Goal: Information Seeking & Learning: Learn about a topic

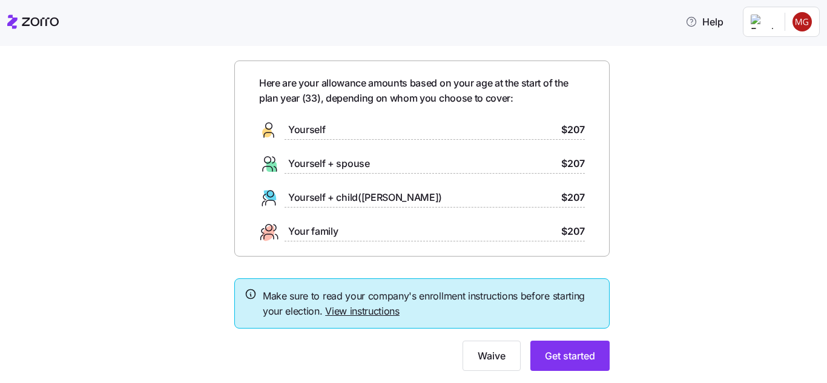
scroll to position [70, 0]
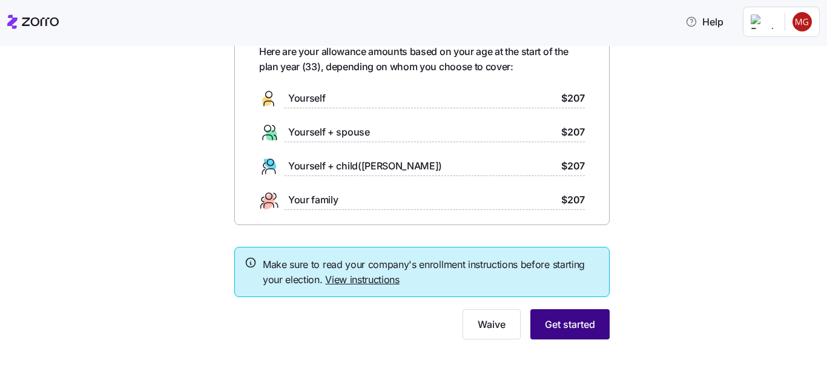
click at [562, 322] on span "Get started" at bounding box center [570, 324] width 50 height 15
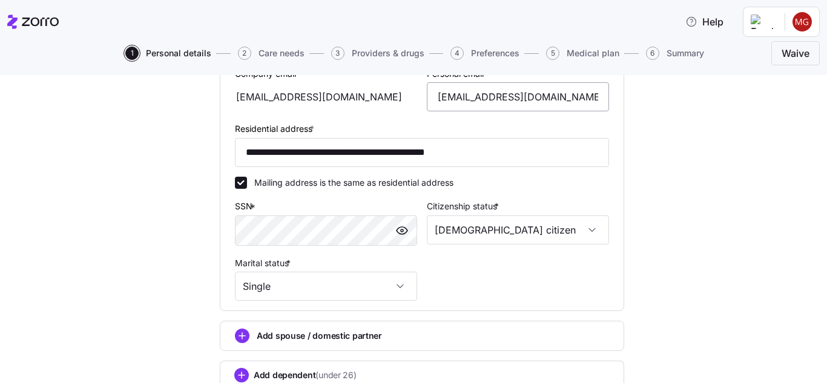
scroll to position [453, 0]
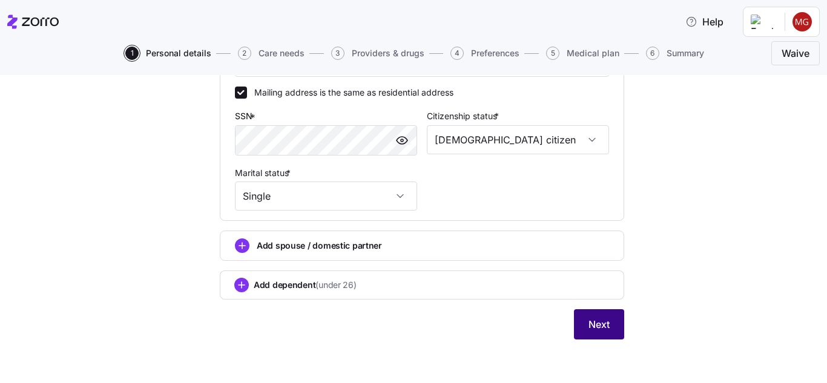
click at [593, 323] on span "Next" at bounding box center [598, 324] width 21 height 15
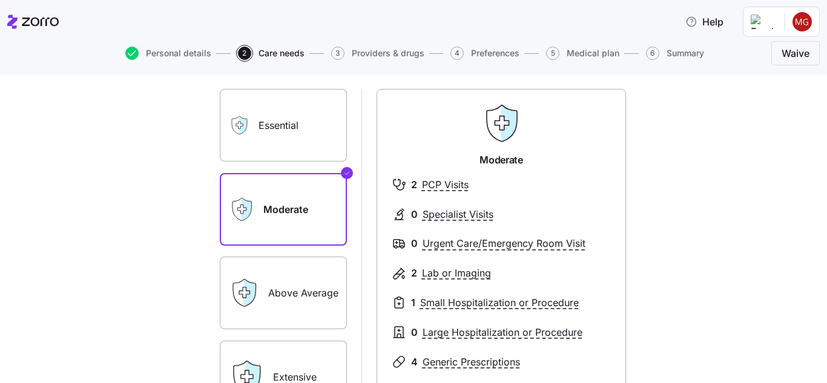
scroll to position [70, 0]
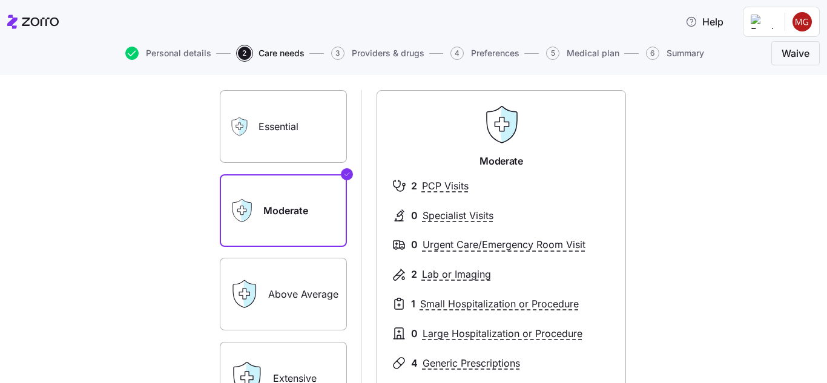
click at [299, 123] on label "Essential" at bounding box center [283, 126] width 127 height 73
click at [0, 0] on input "Essential" at bounding box center [0, 0] width 0 height 0
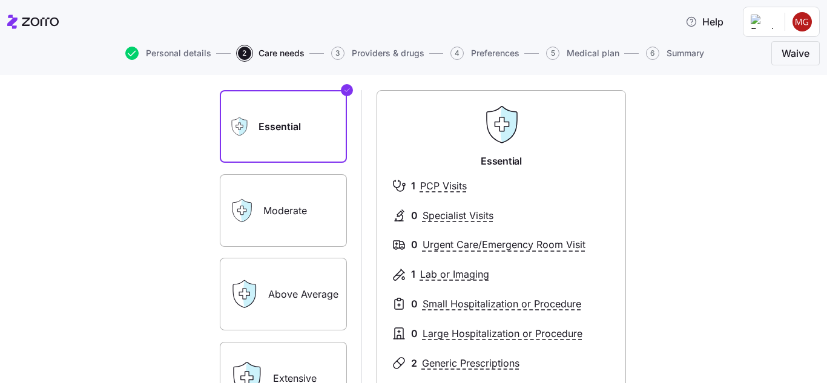
click at [278, 290] on label "Above Average" at bounding box center [283, 294] width 127 height 73
click at [0, 0] on input "Above Average" at bounding box center [0, 0] width 0 height 0
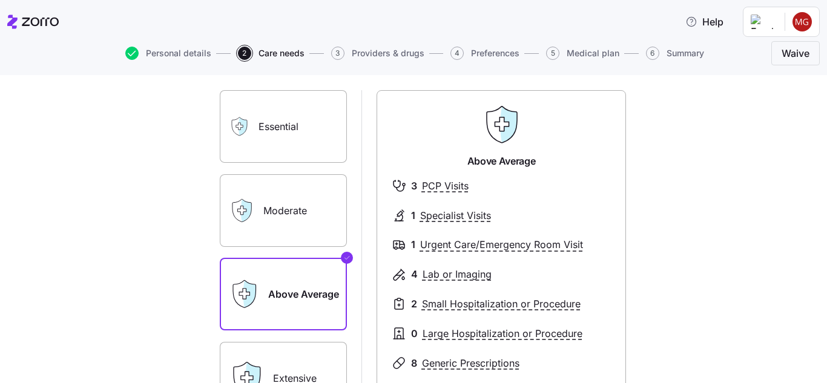
click at [286, 209] on label "Moderate" at bounding box center [283, 210] width 127 height 73
click at [0, 0] on input "Moderate" at bounding box center [0, 0] width 0 height 0
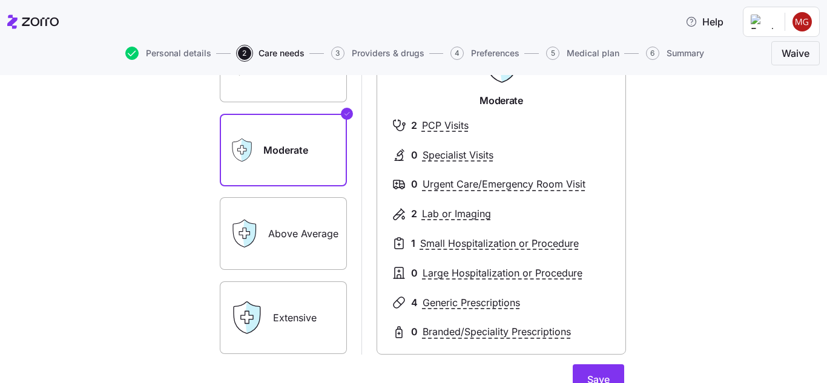
scroll to position [191, 0]
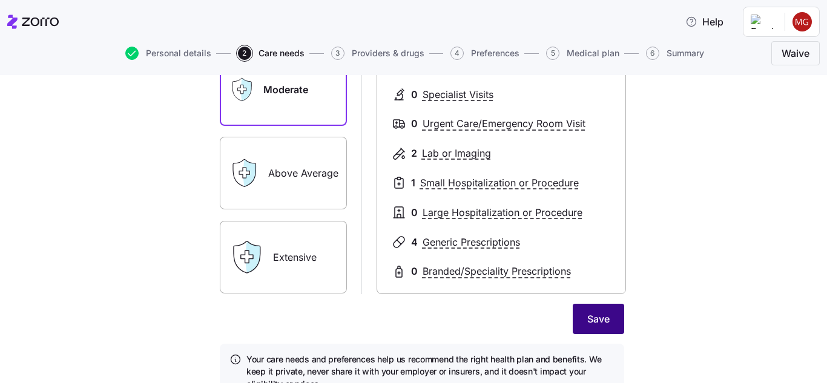
click at [605, 314] on span "Save" at bounding box center [598, 319] width 22 height 15
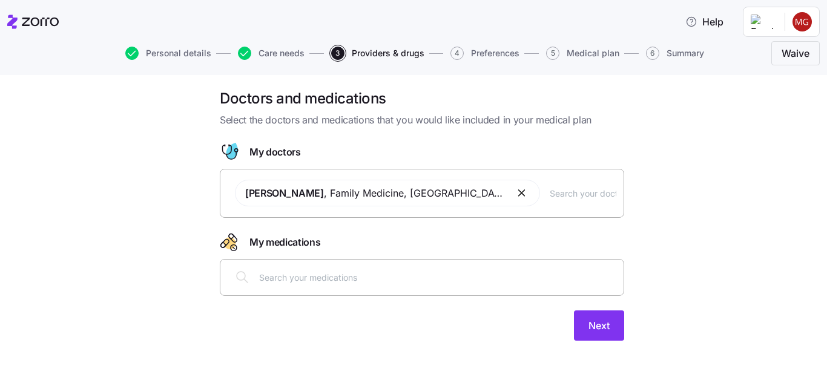
scroll to position [7, 0]
click at [425, 278] on input "text" at bounding box center [437, 275] width 357 height 13
click at [425, 275] on input "text" at bounding box center [437, 275] width 357 height 13
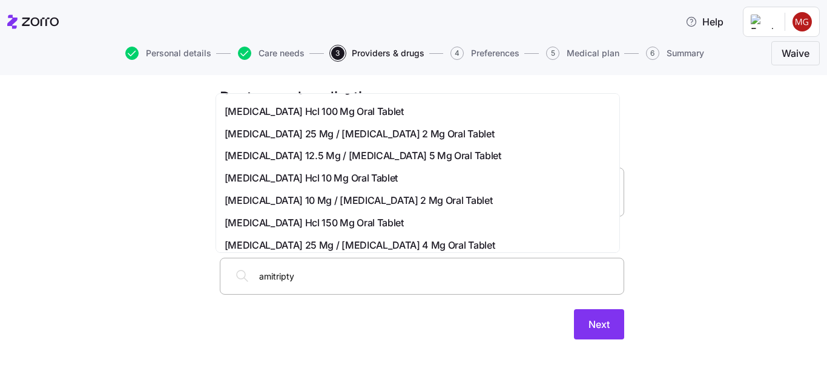
scroll to position [0, 0]
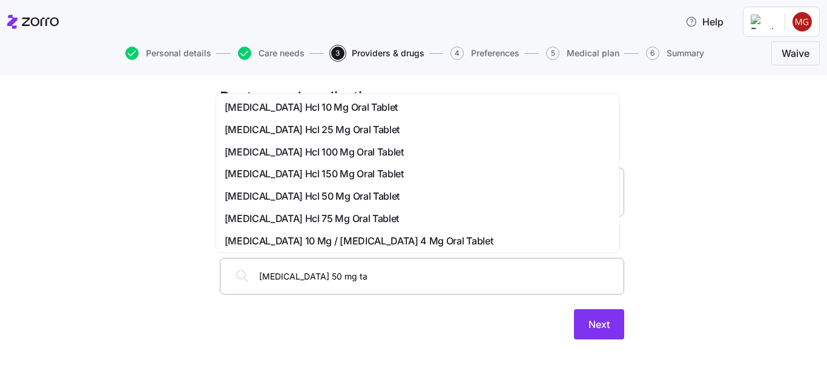
type input "amitriptyline 50 mg tab"
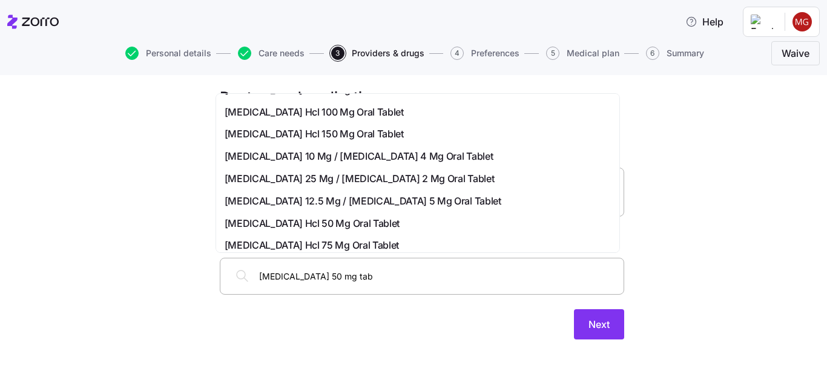
scroll to position [61, 0]
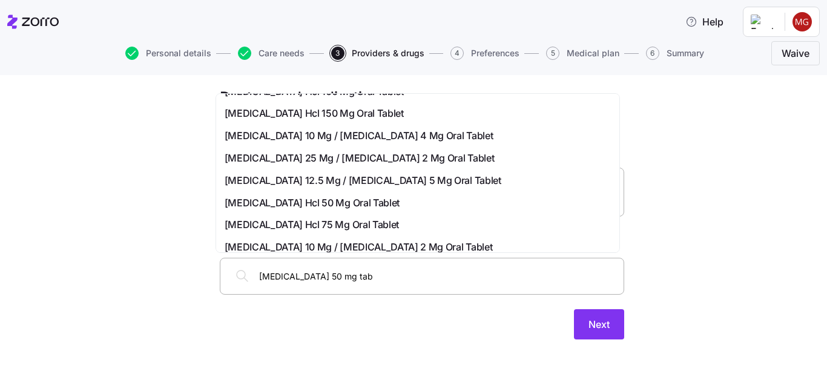
click at [359, 199] on span "Amitriptyline Hcl 50 Mg Oral Tablet" at bounding box center [312, 203] width 175 height 15
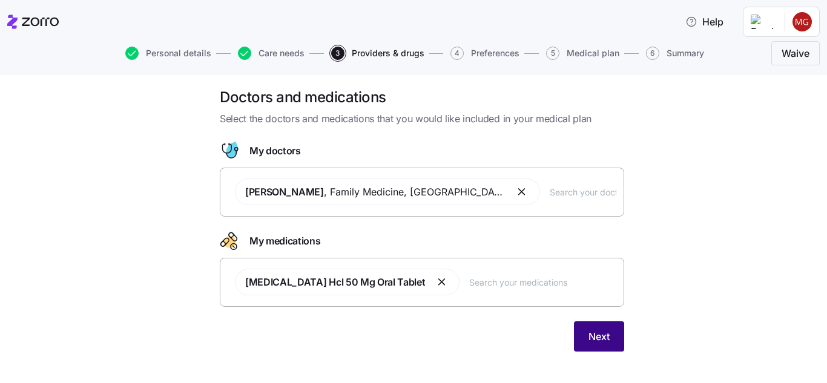
click at [578, 327] on button "Next" at bounding box center [599, 336] width 50 height 30
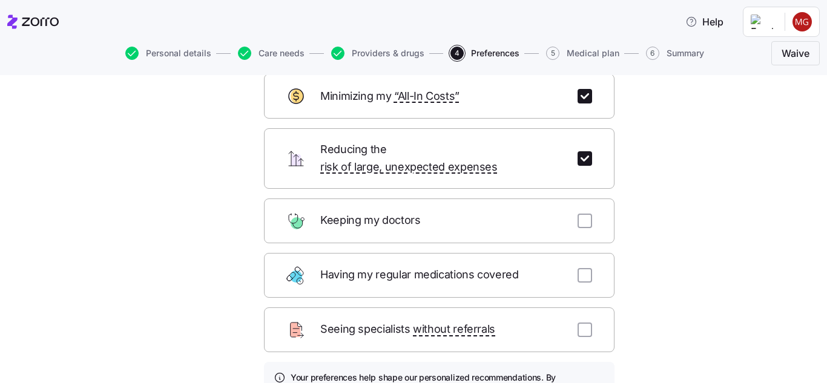
scroll to position [73, 0]
click at [599, 268] on div "Having my regular medications covered" at bounding box center [439, 276] width 351 height 45
click at [583, 269] on input "checkbox" at bounding box center [585, 276] width 15 height 15
checkbox input "true"
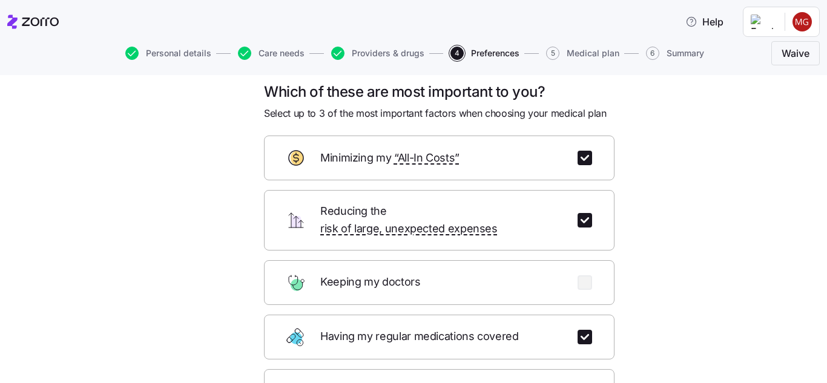
scroll to position [194, 0]
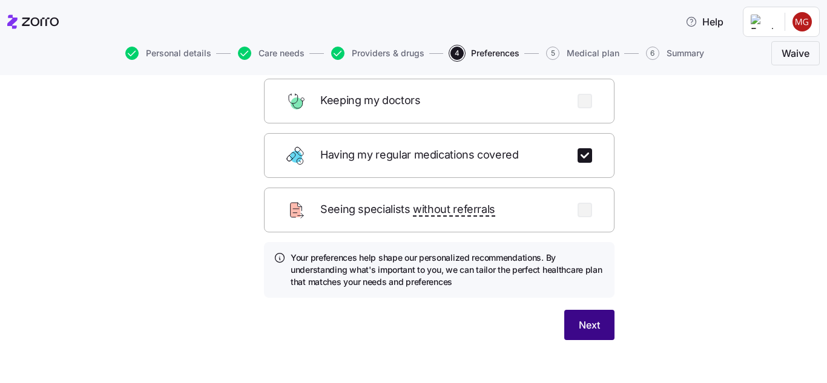
click at [595, 310] on button "Next" at bounding box center [589, 325] width 50 height 30
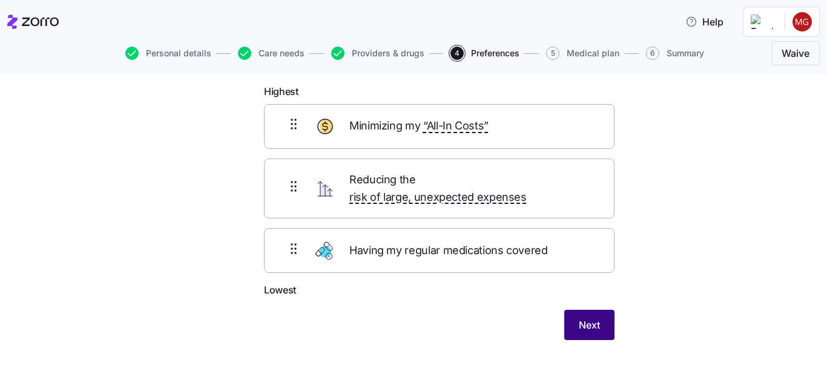
click at [601, 312] on button "Next" at bounding box center [589, 325] width 50 height 30
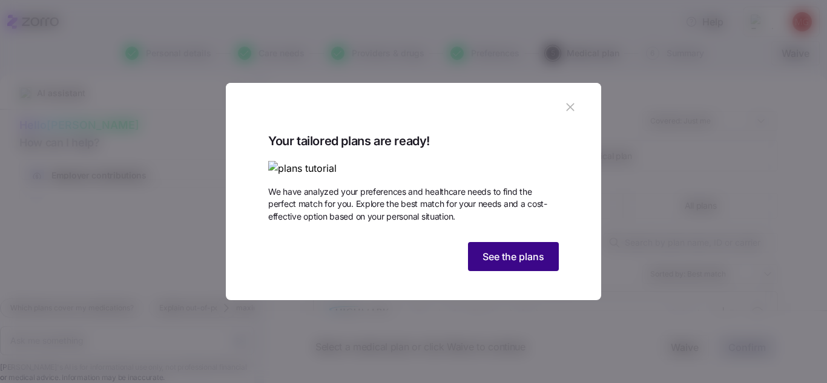
click at [519, 271] on button "See the plans" at bounding box center [513, 256] width 91 height 29
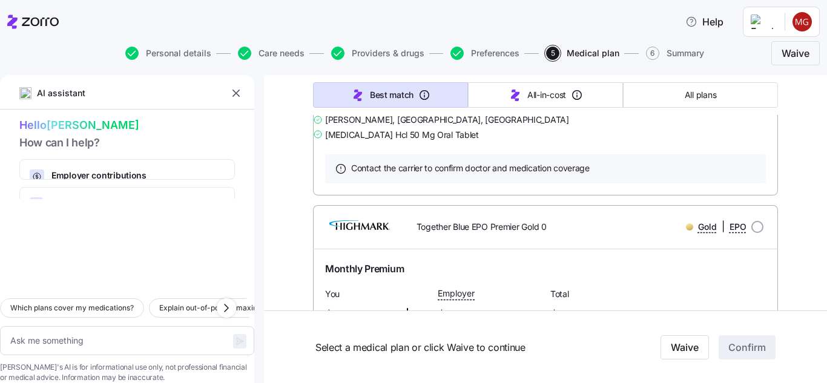
scroll to position [2300, 0]
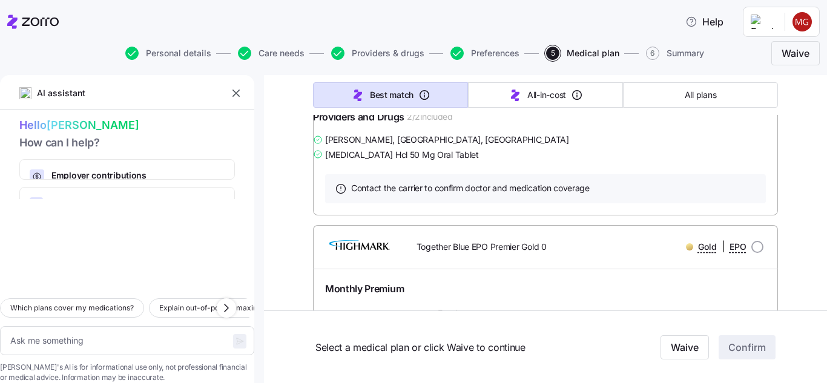
click at [393, 98] on link "Summary of benefits" at bounding box center [376, 92] width 102 height 12
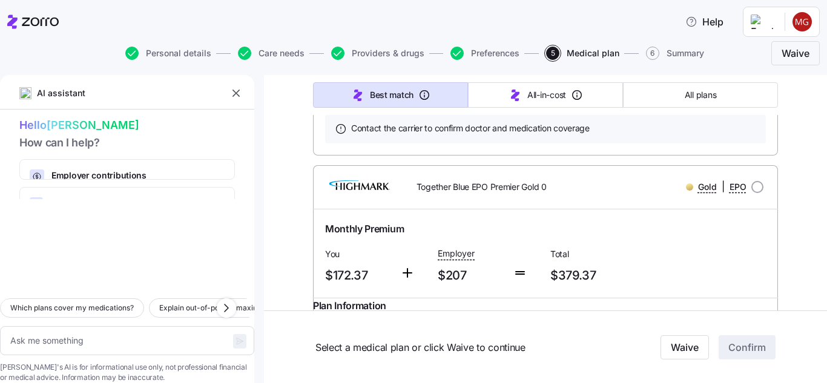
scroll to position [2422, 0]
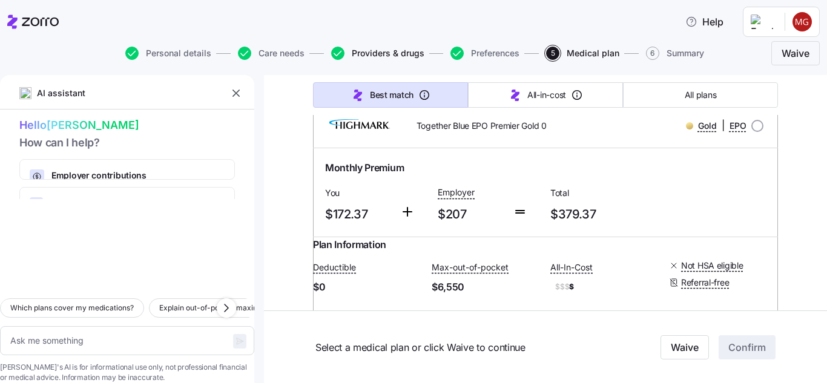
click at [404, 54] on span "Providers & drugs" at bounding box center [388, 53] width 73 height 8
type textarea "x"
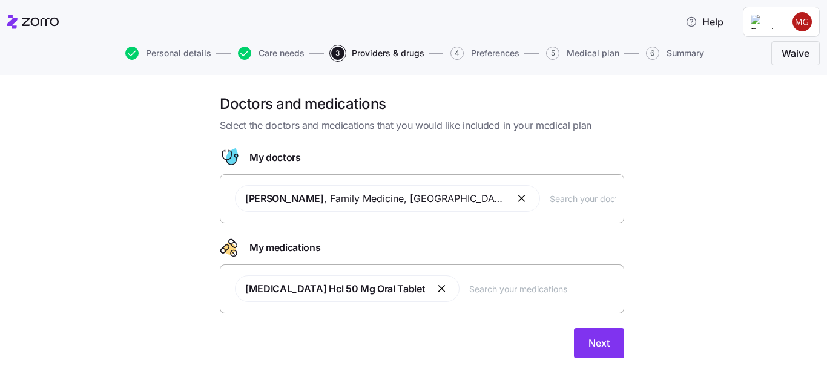
click at [550, 199] on input "text" at bounding box center [583, 198] width 67 height 13
type input "a"
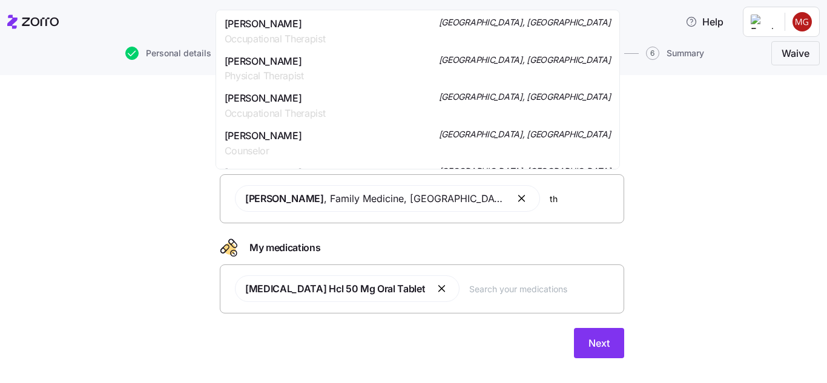
type input "t"
click at [660, 239] on div "Doctors and medications Select the doctors and medications that you would like …" at bounding box center [422, 233] width 776 height 278
click at [561, 211] on div "Naushin Udyawar , Family Medicine , Pittsburgh, PA" at bounding box center [422, 198] width 389 height 41
click at [604, 348] on span "Next" at bounding box center [598, 343] width 21 height 15
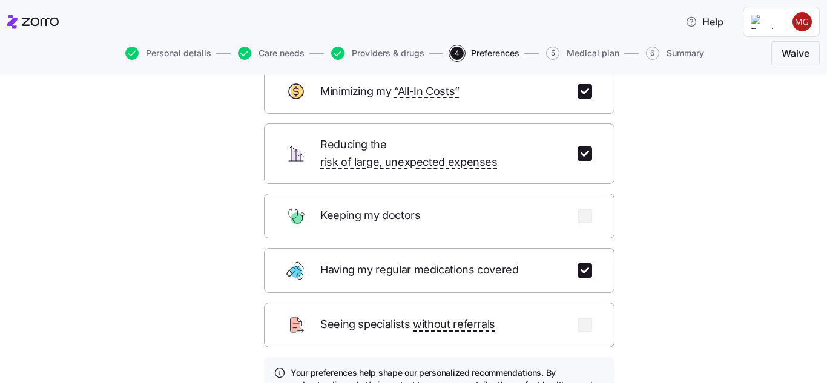
scroll to position [194, 0]
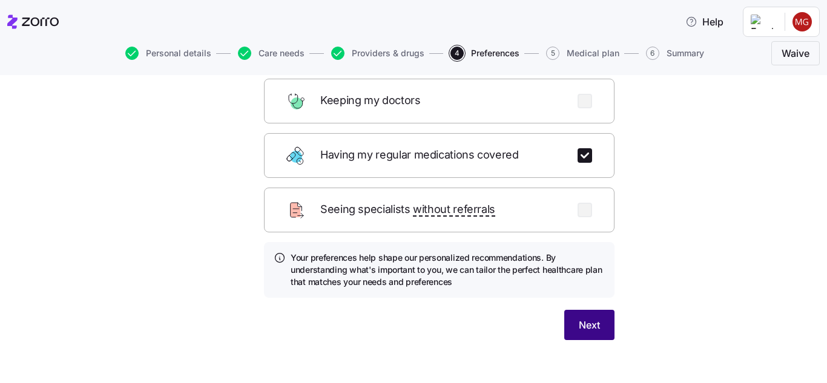
click at [609, 310] on button "Next" at bounding box center [589, 325] width 50 height 30
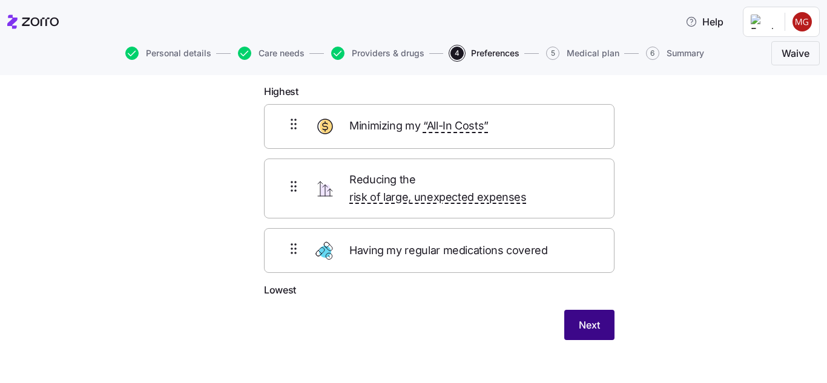
click at [589, 318] on span "Next" at bounding box center [589, 325] width 21 height 15
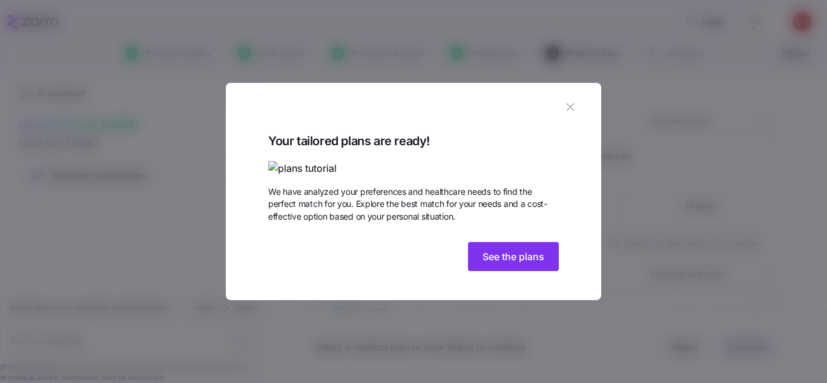
click at [556, 300] on div "Your tailored plans are ready! We have analyzed your preferences and healthcare…" at bounding box center [413, 215] width 375 height 169
click at [524, 264] on span "See the plans" at bounding box center [513, 256] width 62 height 15
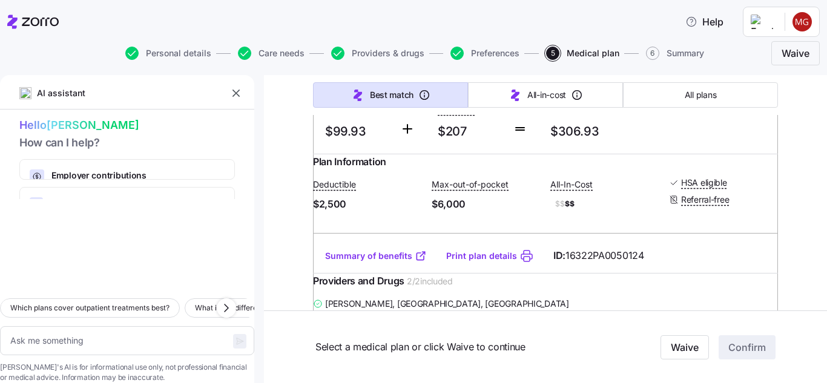
scroll to position [666, 0]
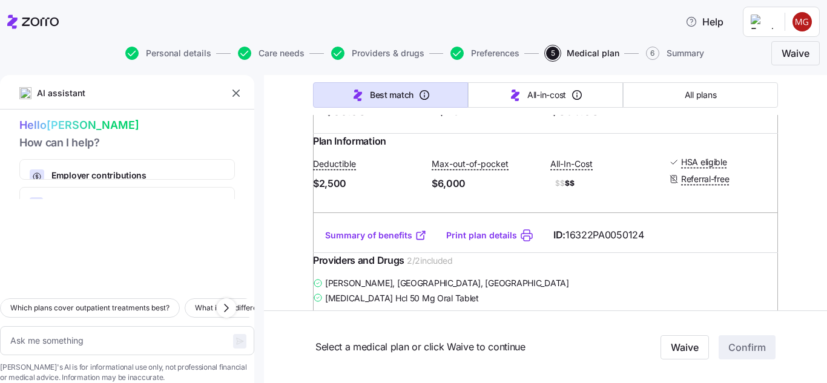
click at [348, 242] on link "Summary of benefits" at bounding box center [376, 235] width 102 height 12
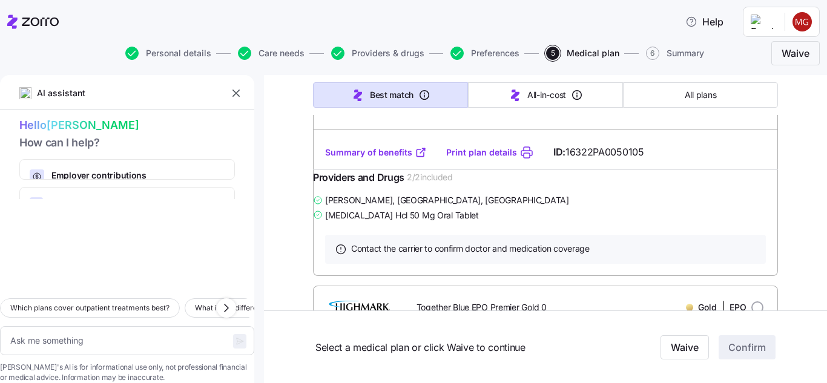
scroll to position [2300, 0]
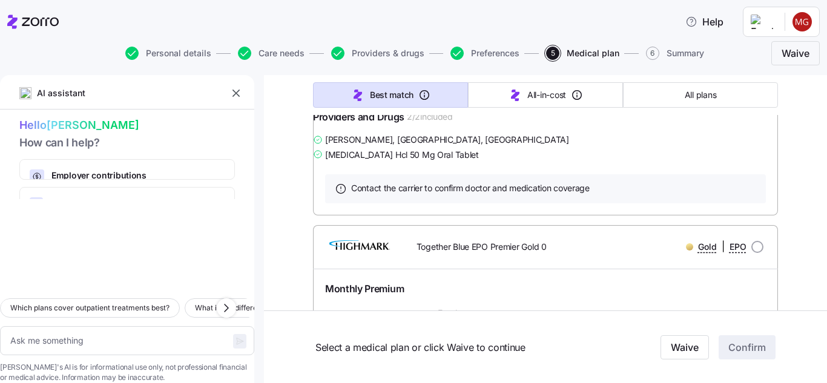
click at [495, 98] on link "Print plan details" at bounding box center [481, 92] width 71 height 12
type textarea "x"
click at [366, 98] on link "Summary of benefits" at bounding box center [376, 92] width 102 height 12
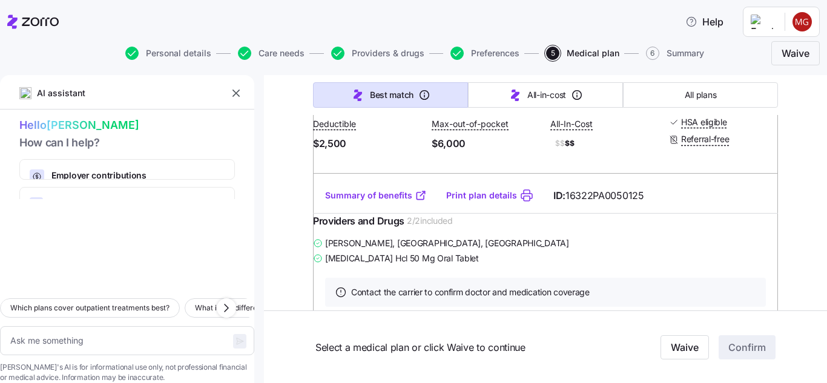
scroll to position [1090, 0]
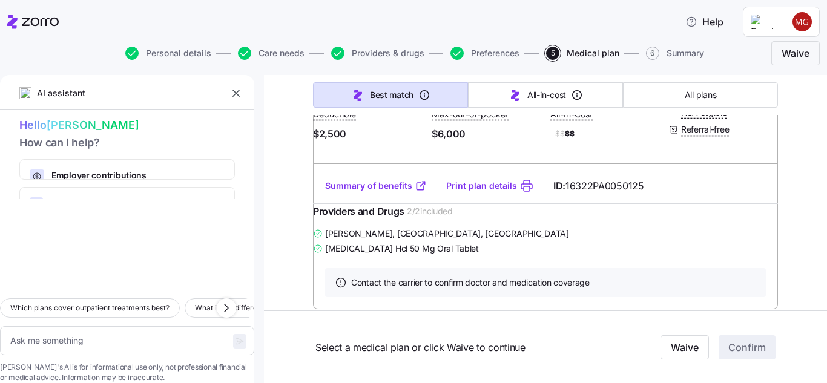
click at [363, 192] on link "Summary of benefits" at bounding box center [376, 186] width 102 height 12
